Goal: Task Accomplishment & Management: Manage account settings

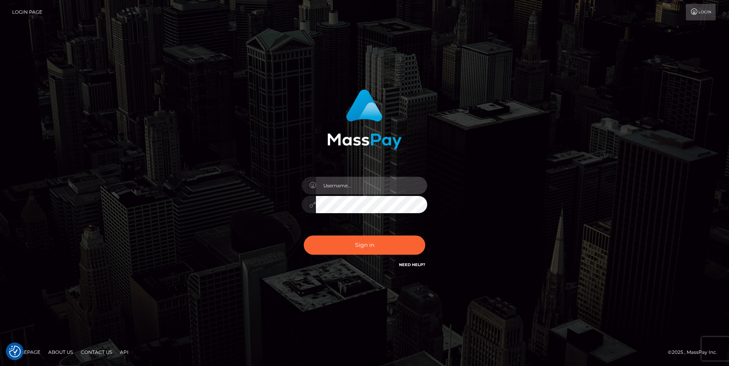
type input "cheli"
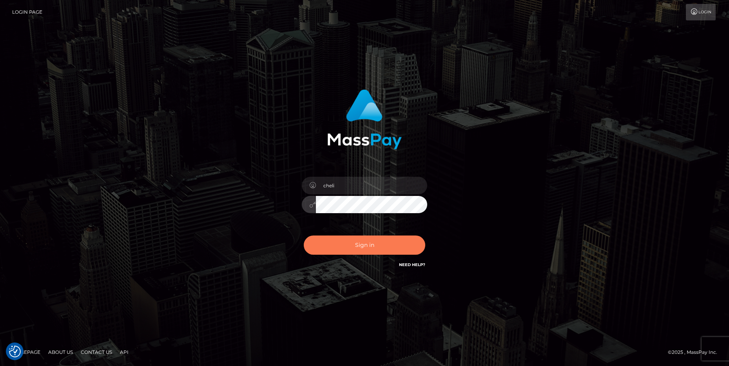
click at [338, 244] on button "Sign in" at bounding box center [365, 245] width 122 height 19
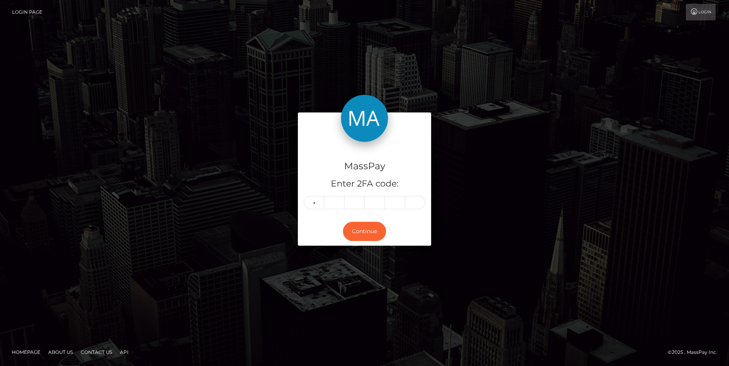
type input "0"
type input "3"
type input "8"
type input "2"
type input "4"
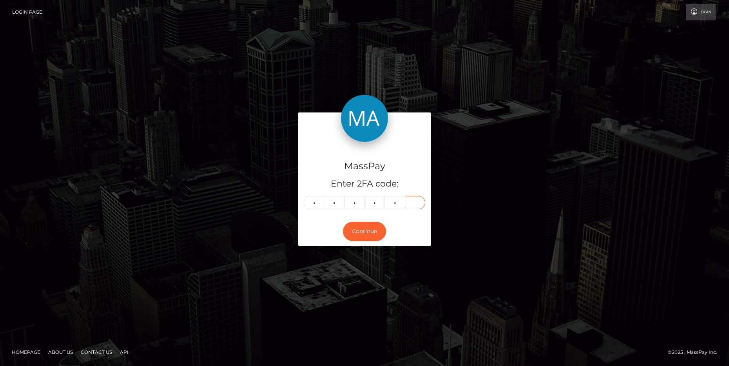
type input "5"
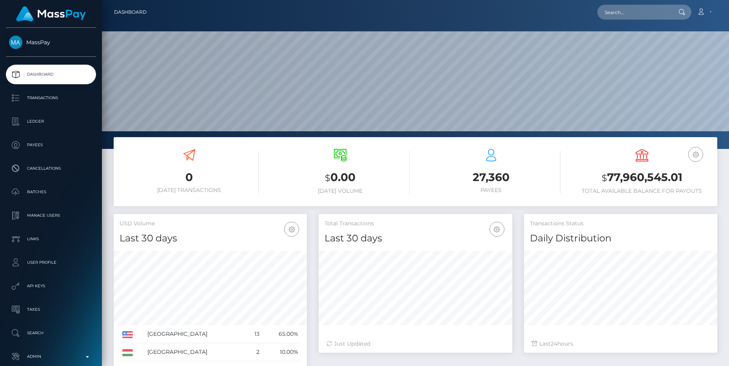
scroll to position [139, 193]
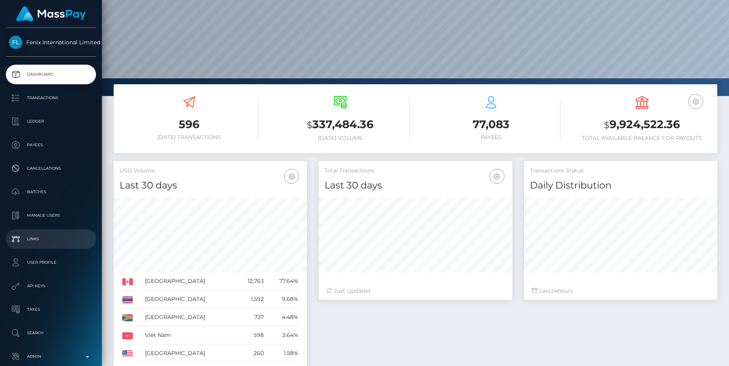
scroll to position [53, 0]
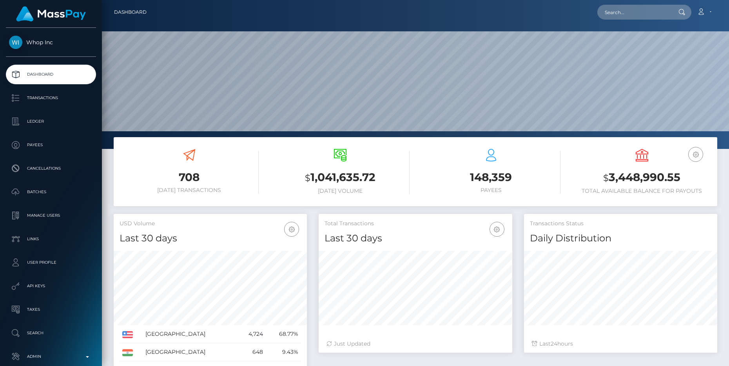
scroll to position [139, 193]
